Goal: Navigation & Orientation: Find specific page/section

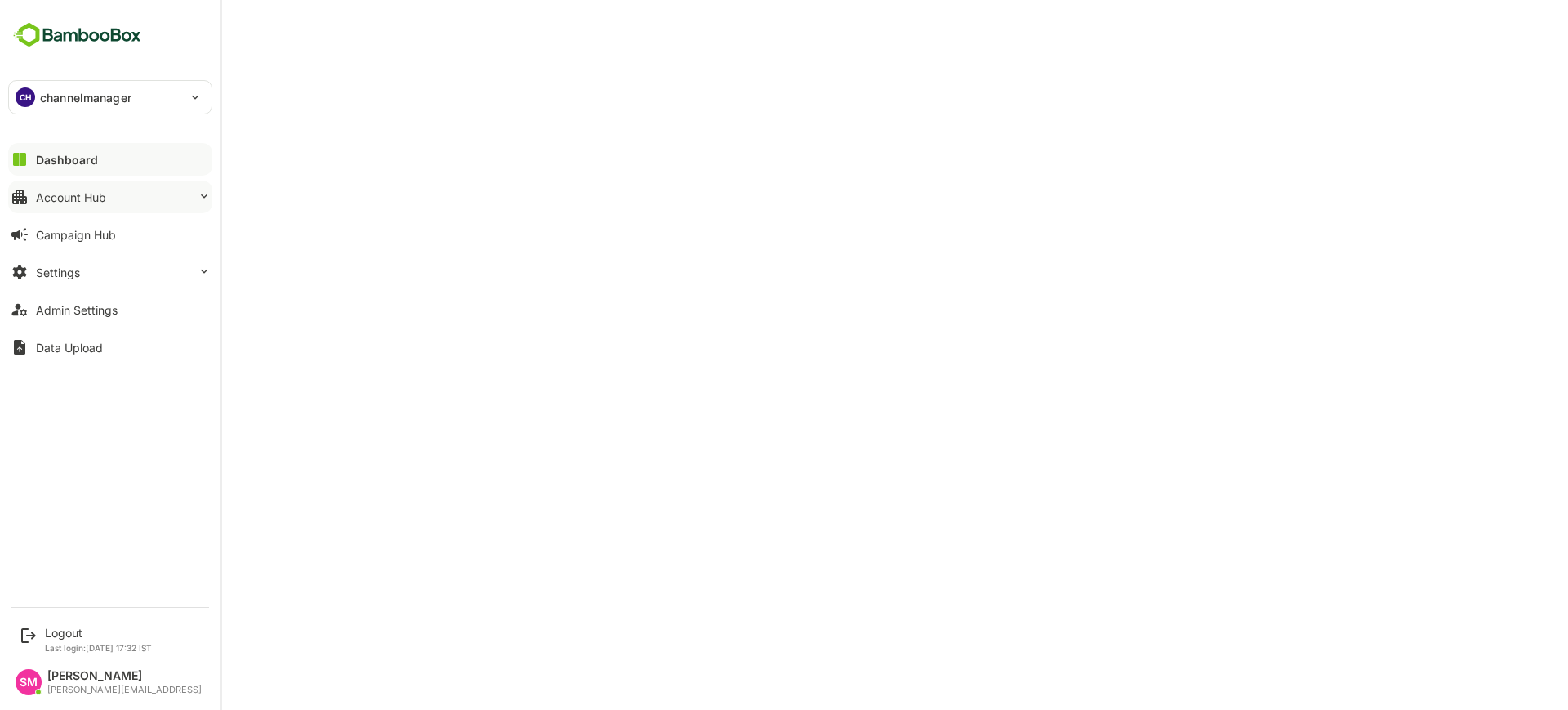
click at [97, 204] on button "Account Hub" at bounding box center [110, 197] width 204 height 33
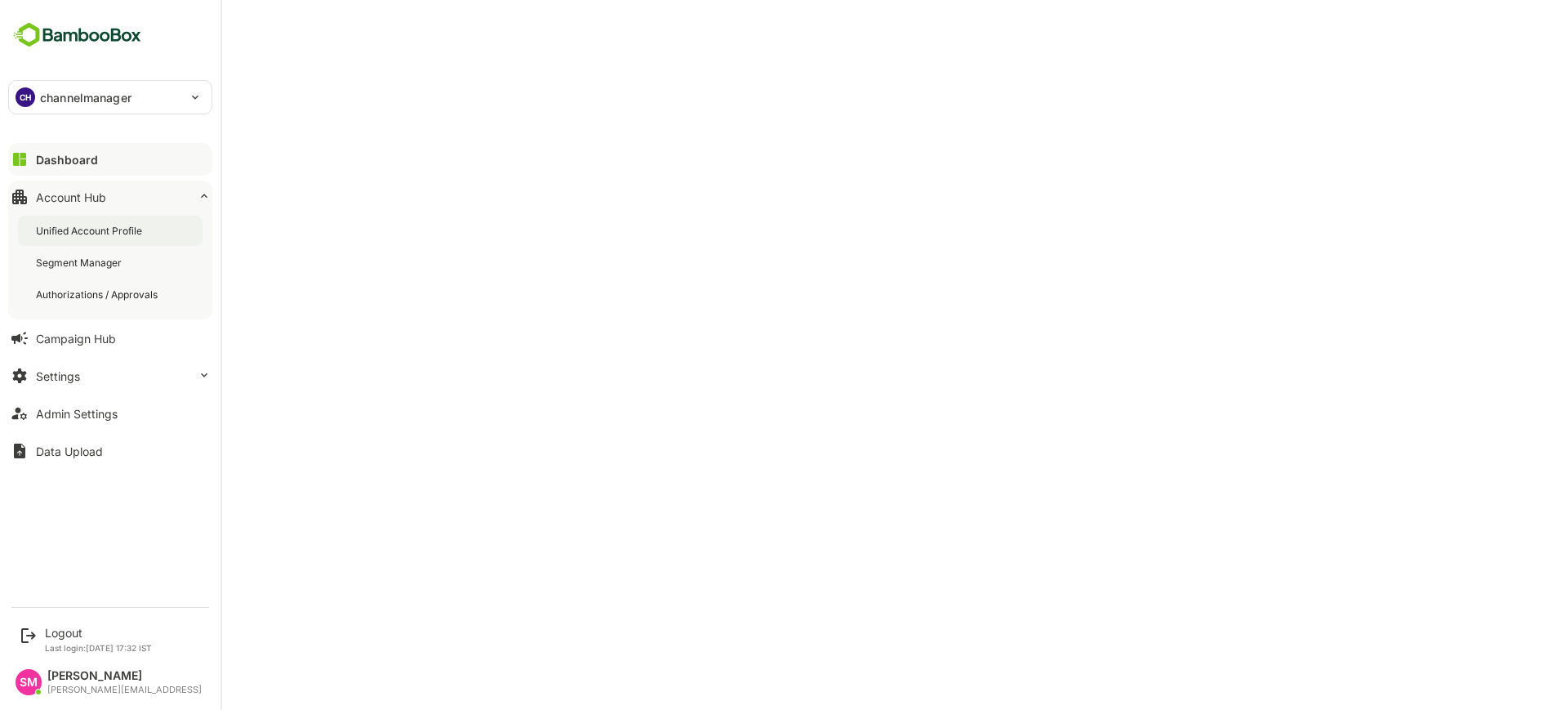
click at [103, 216] on div "Unified Account Profile" at bounding box center [111, 231] width 184 height 30
click at [88, 153] on div "Dashboard" at bounding box center [65, 160] width 59 height 14
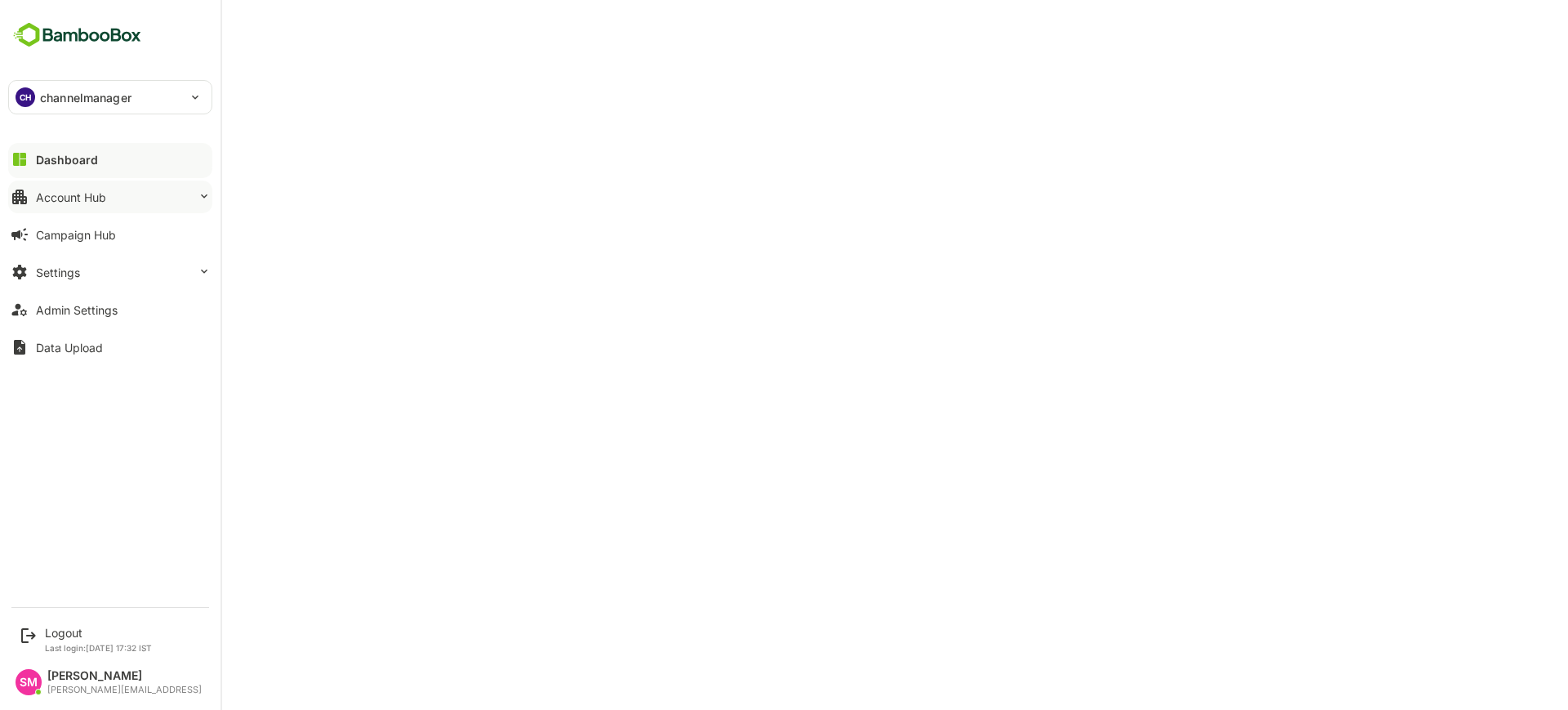
click at [117, 198] on button "Account Hub" at bounding box center [110, 197] width 204 height 33
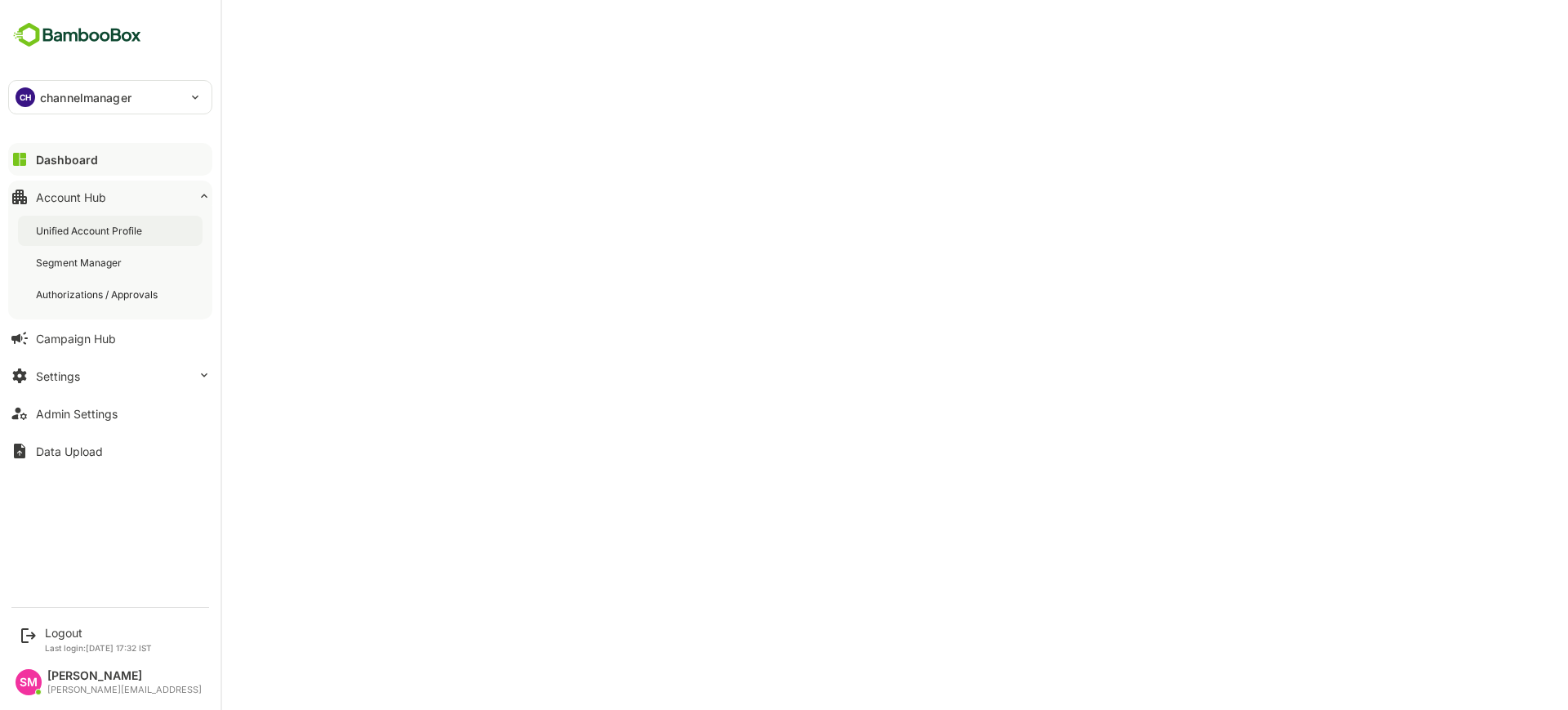
click at [129, 227] on div "Unified Account Profile" at bounding box center [90, 231] width 110 height 14
click at [119, 164] on button "Dashboard" at bounding box center [110, 159] width 204 height 33
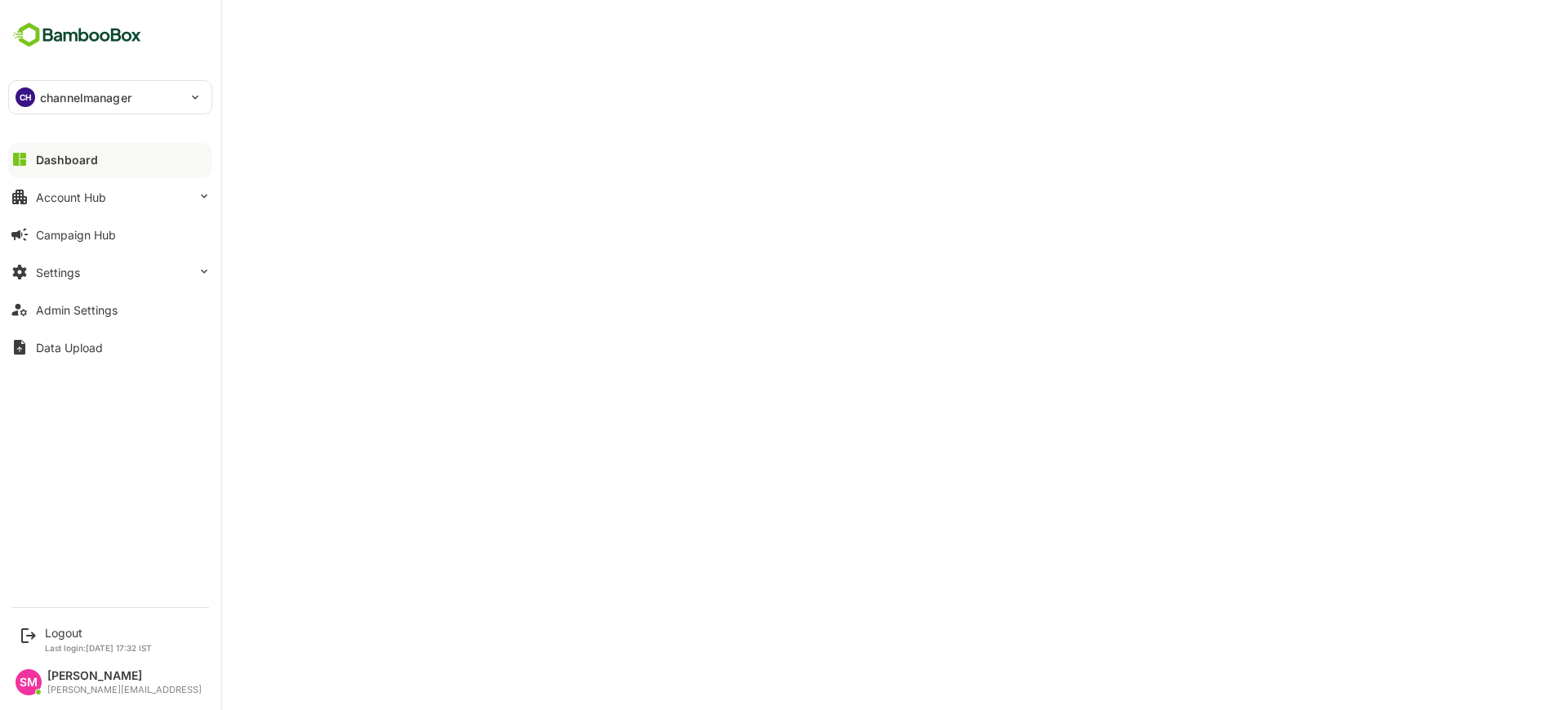
click at [110, 97] on p "channelmanager" at bounding box center [85, 97] width 91 height 17
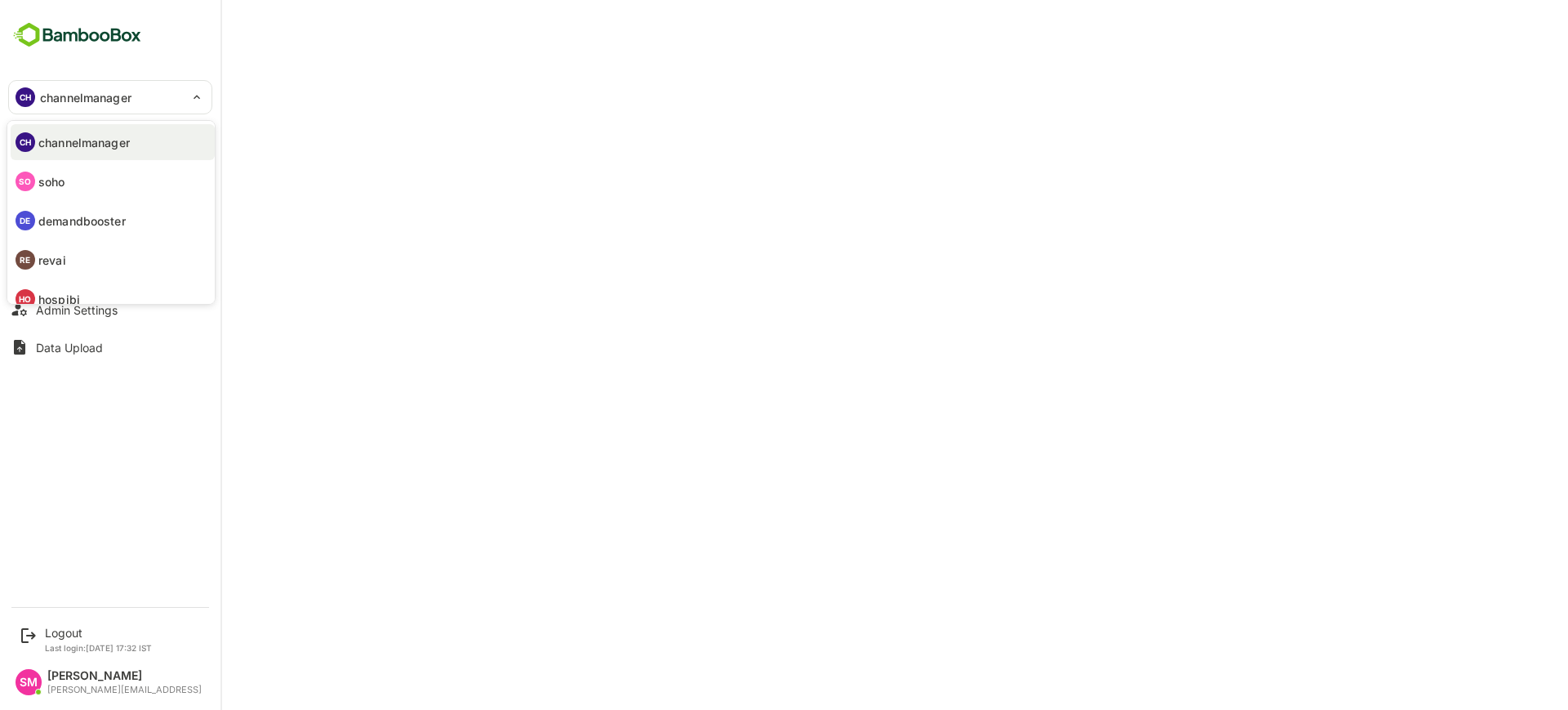
click at [111, 251] on li "RE revai" at bounding box center [112, 259] width 204 height 36
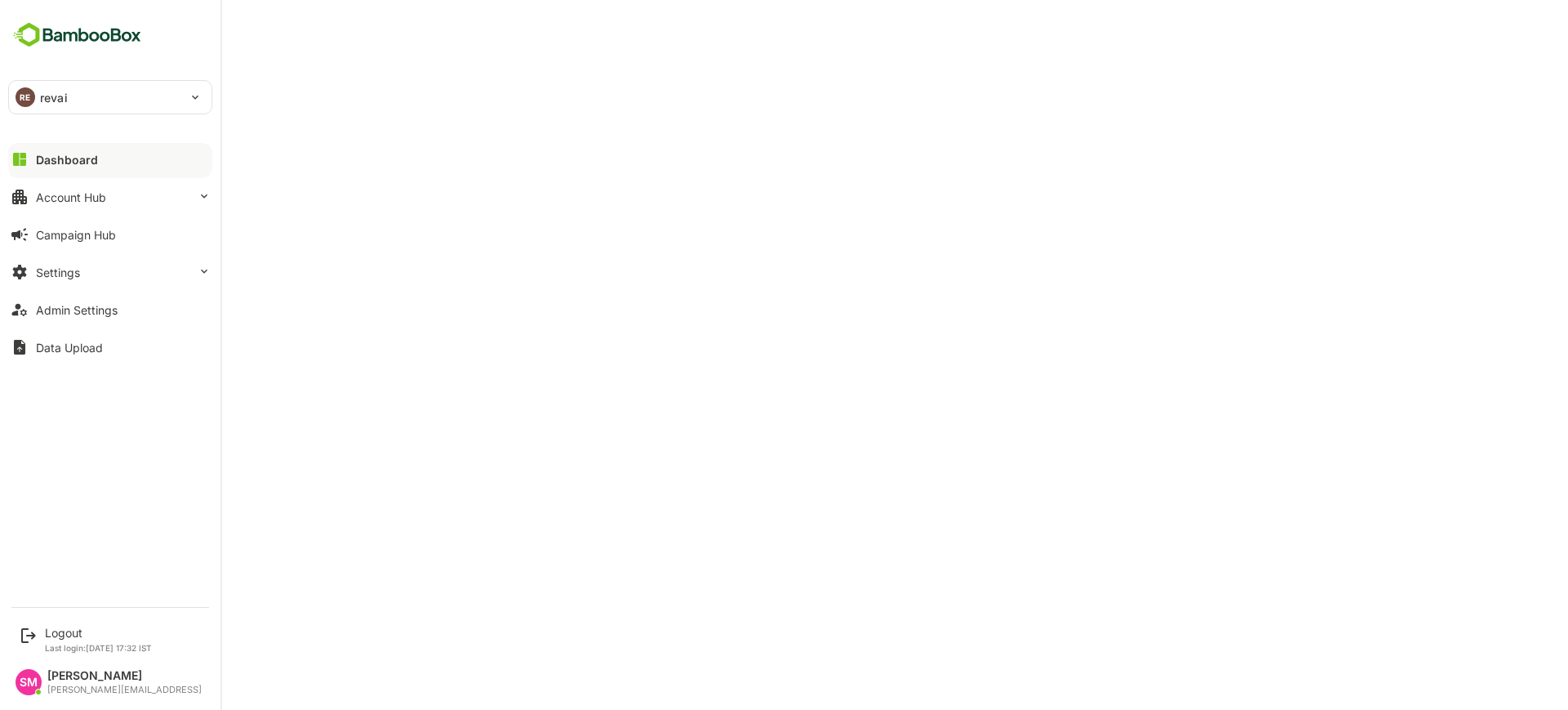
click at [80, 93] on div "RE revai" at bounding box center [100, 97] width 183 height 33
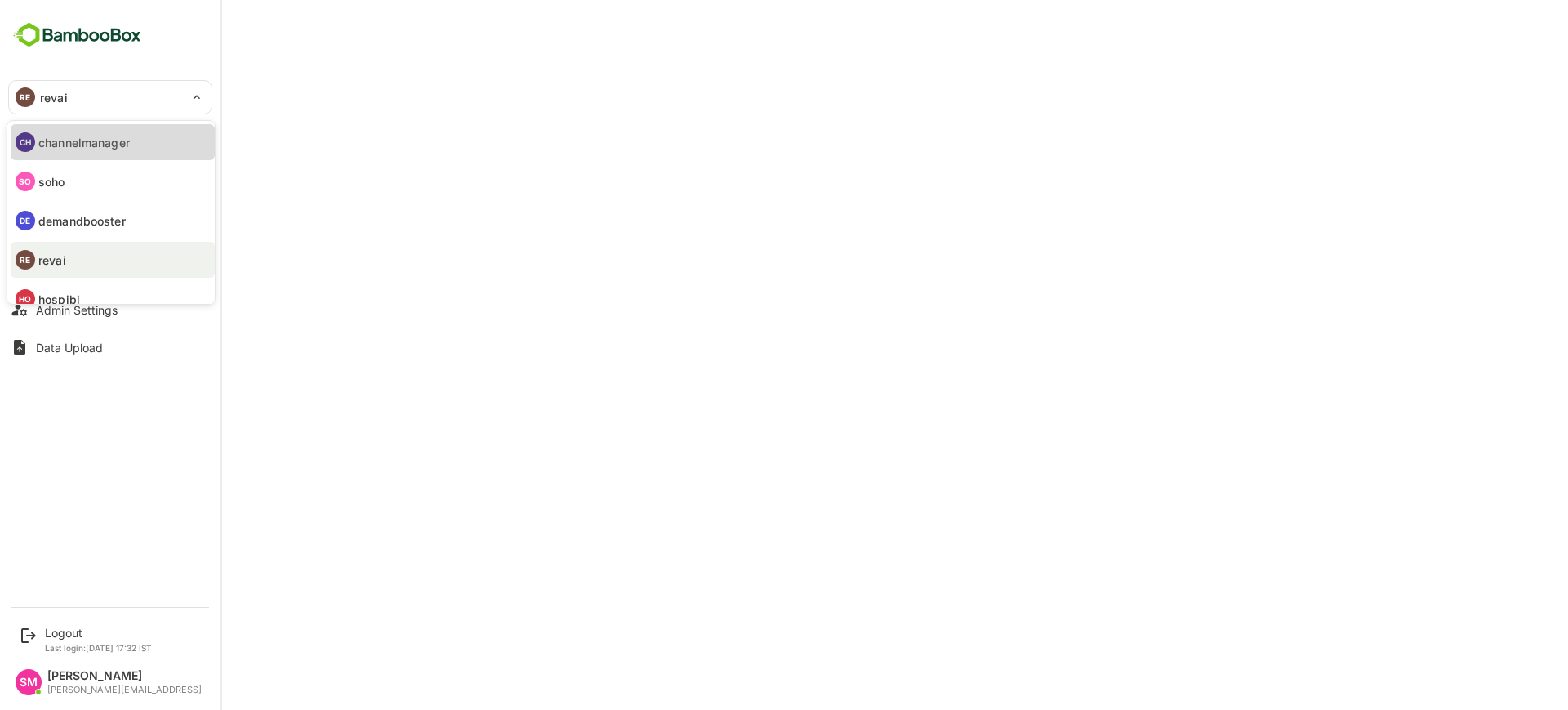
click at [134, 151] on li "CH channelmanager" at bounding box center [112, 142] width 204 height 36
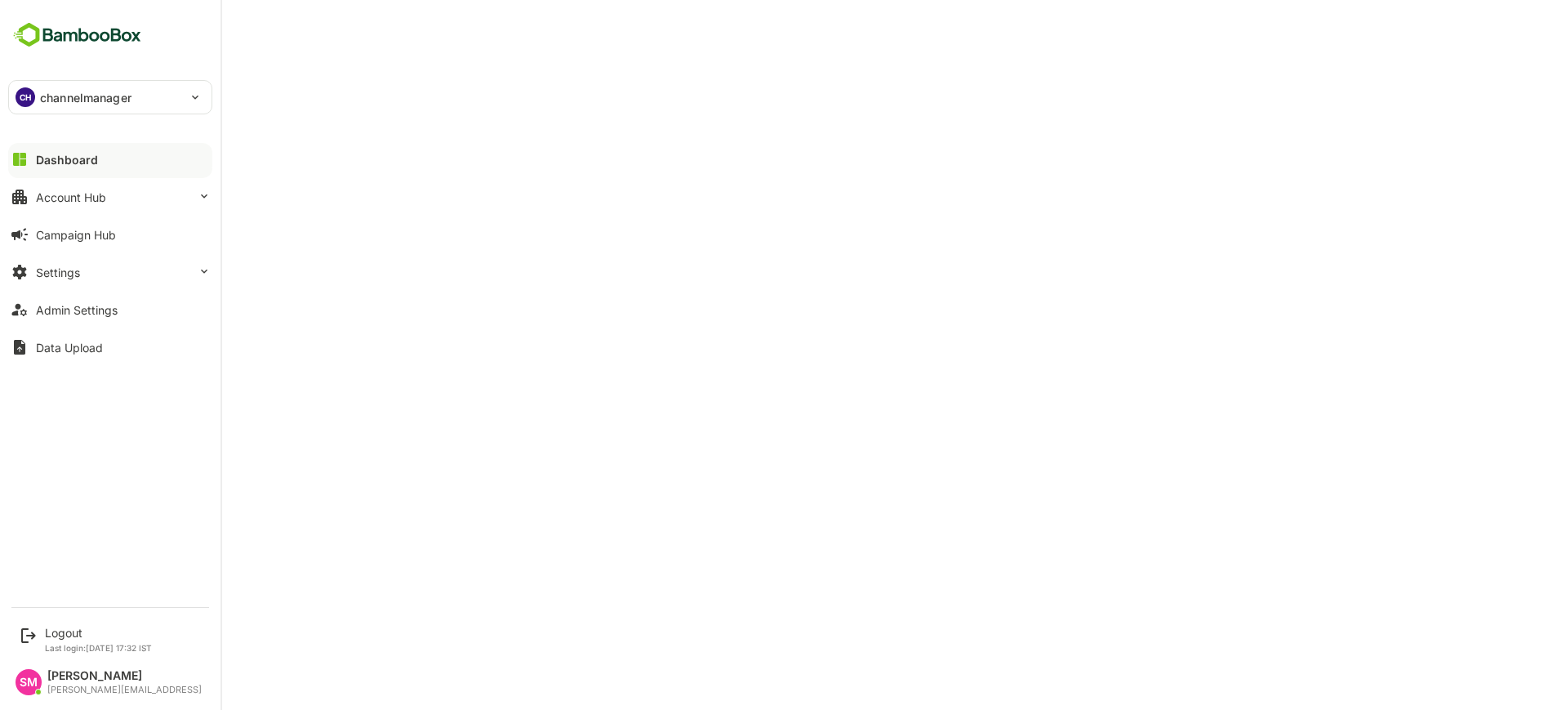
click at [31, 93] on div "CH" at bounding box center [25, 97] width 20 height 20
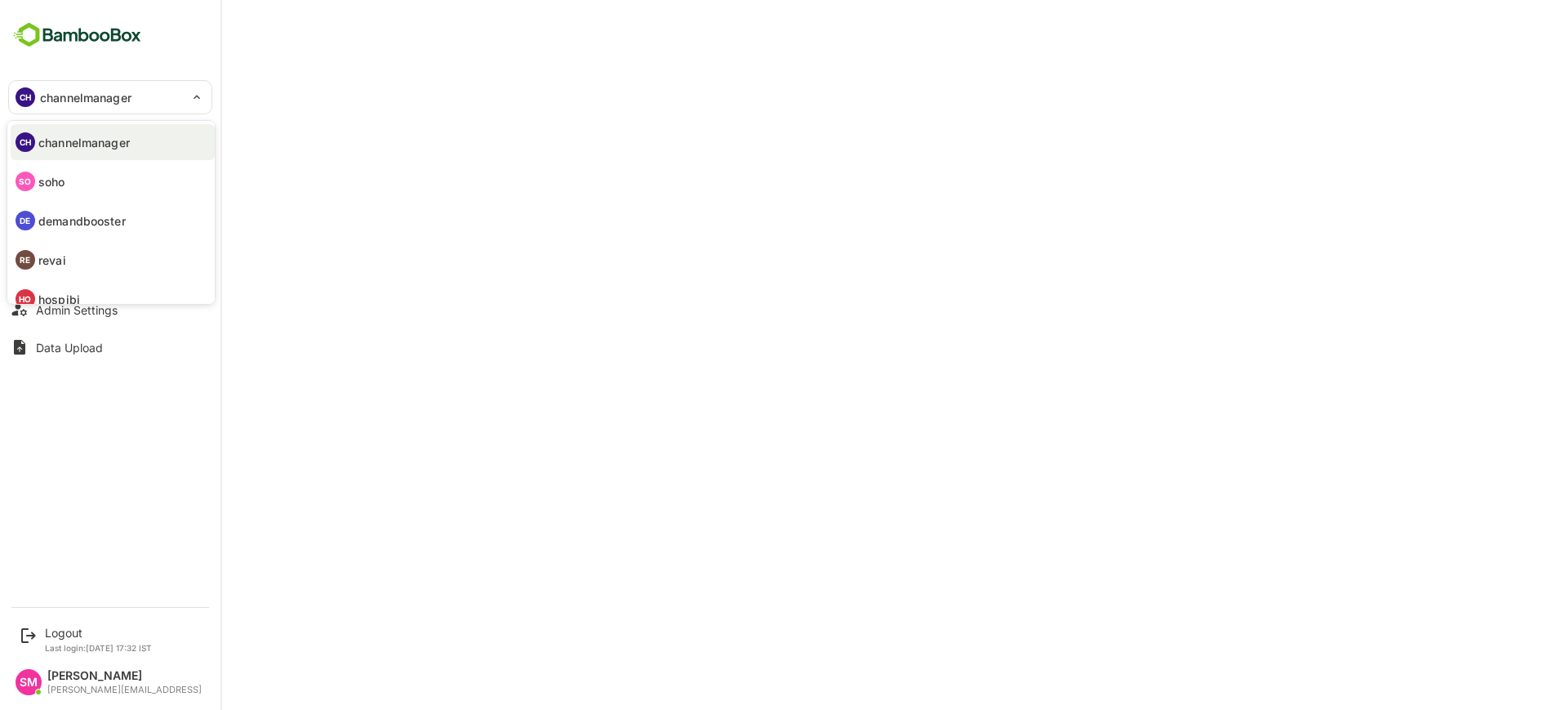
scroll to position [56, 0]
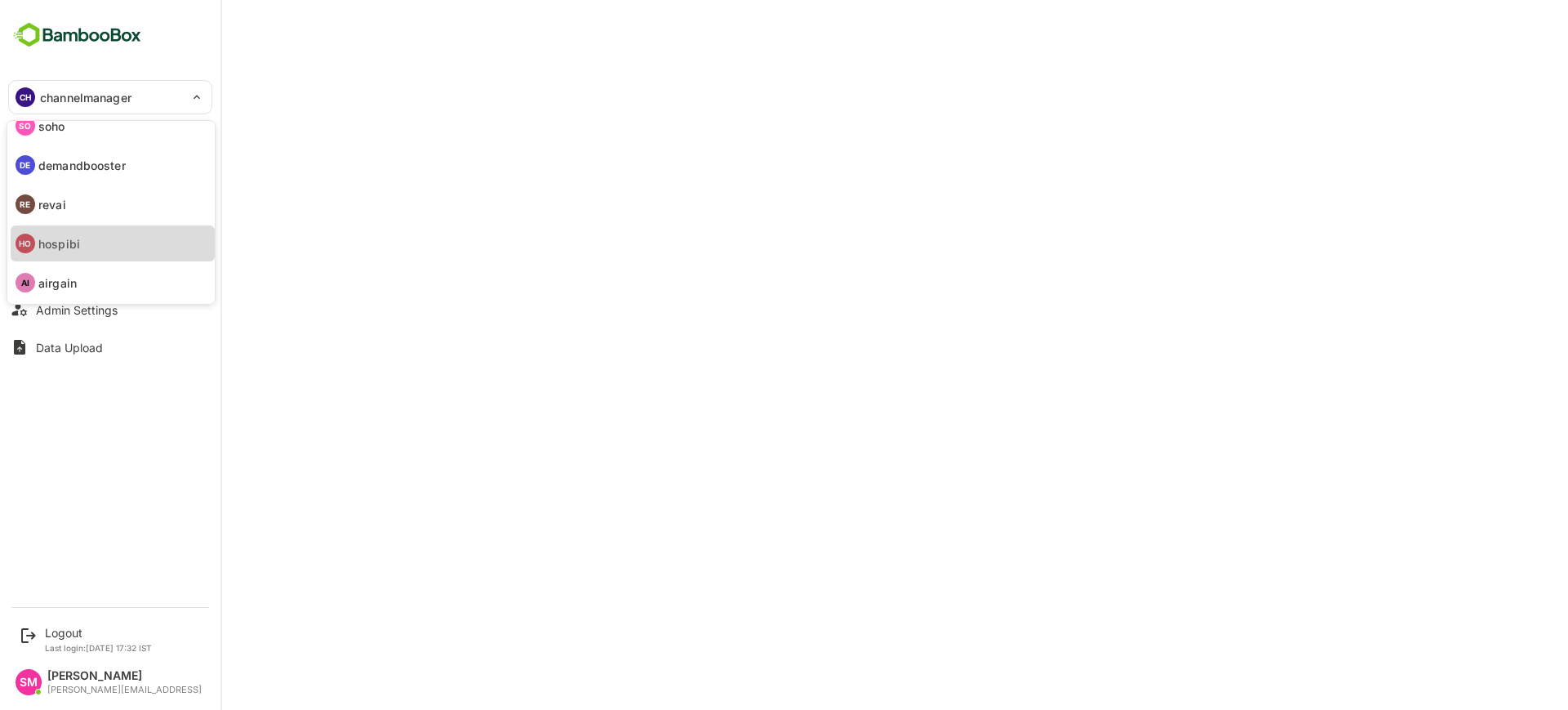
click at [81, 236] on li "HO hospibi" at bounding box center [112, 243] width 204 height 36
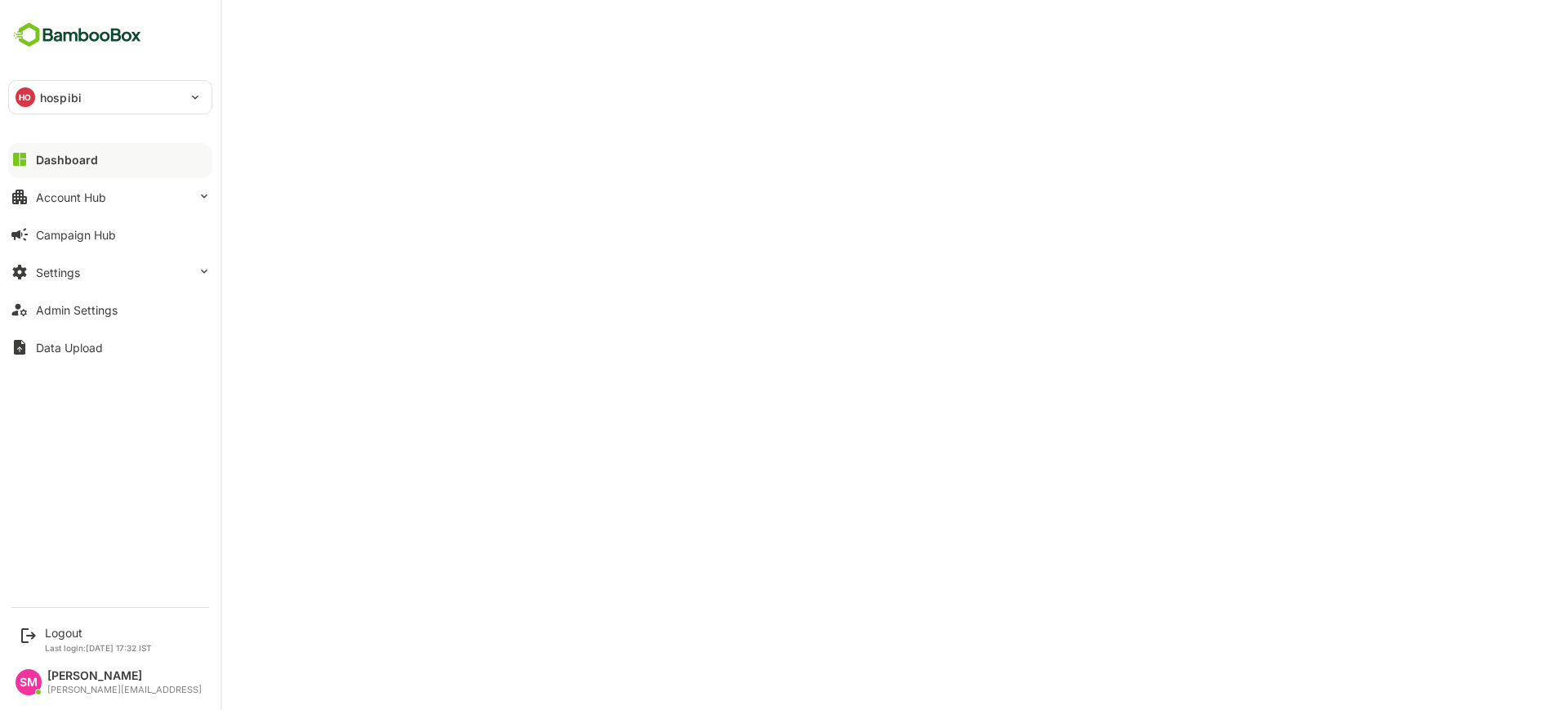
click at [97, 168] on div at bounding box center [110, 172] width 204 height 10
click at [70, 157] on div "Dashboard" at bounding box center [66, 160] width 62 height 14
click at [83, 161] on div "Dashboard" at bounding box center [66, 160] width 62 height 14
